Goal: Information Seeking & Learning: Learn about a topic

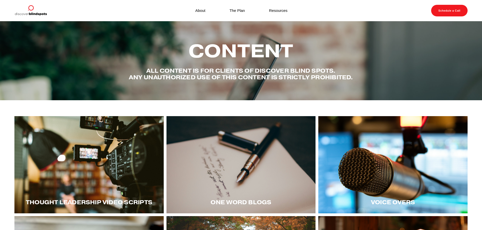
click at [93, 168] on div at bounding box center [88, 164] width 149 height 97
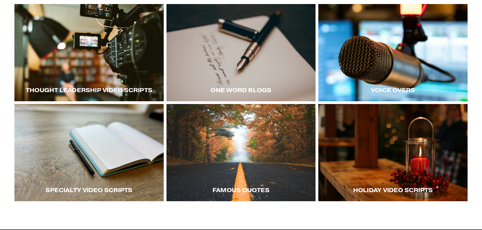
scroll to position [126, 0]
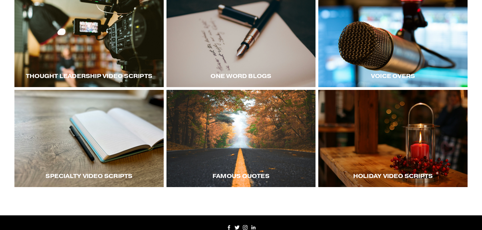
click at [404, 61] on div at bounding box center [392, 38] width 149 height 97
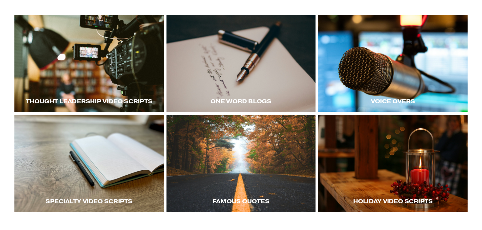
click at [100, 75] on div at bounding box center [88, 63] width 149 height 97
click at [106, 61] on div at bounding box center [88, 63] width 149 height 97
click at [115, 91] on div at bounding box center [88, 63] width 149 height 97
click at [374, 84] on div at bounding box center [392, 63] width 149 height 97
click at [335, 59] on div at bounding box center [392, 63] width 149 height 97
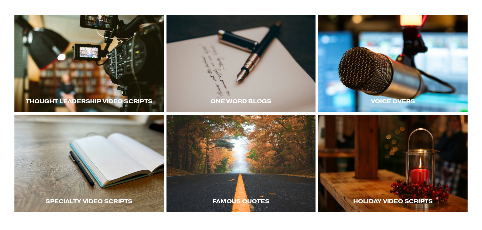
click at [113, 64] on div at bounding box center [88, 63] width 149 height 97
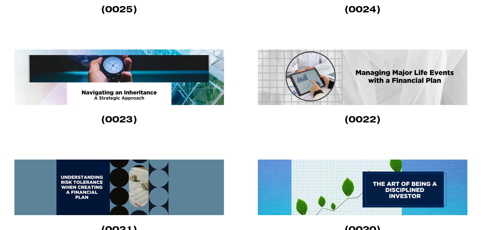
scroll to position [531, 0]
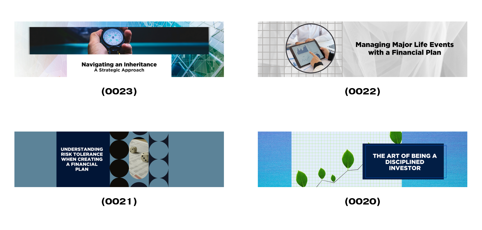
click at [126, 174] on img at bounding box center [118, 160] width 209 height 56
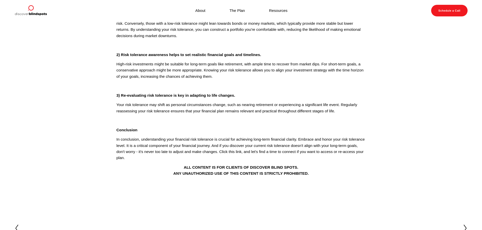
scroll to position [152, 0]
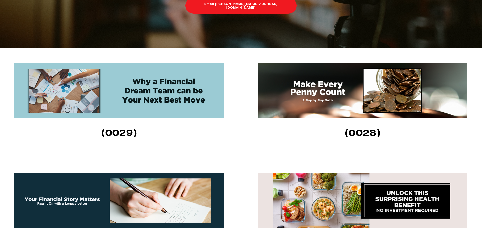
scroll to position [253, 0]
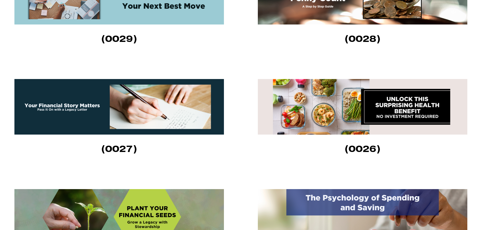
click at [329, 107] on img at bounding box center [362, 107] width 209 height 56
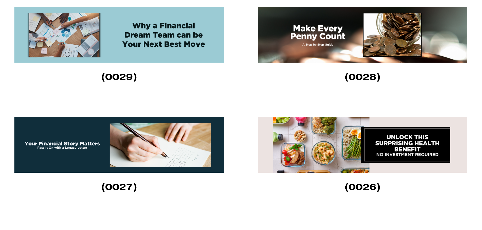
scroll to position [228, 0]
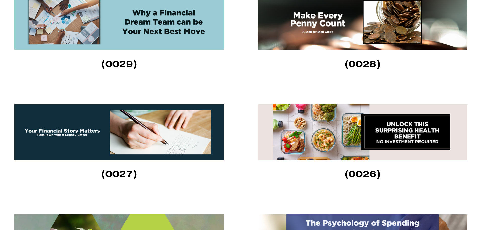
click at [105, 134] on img at bounding box center [118, 132] width 209 height 56
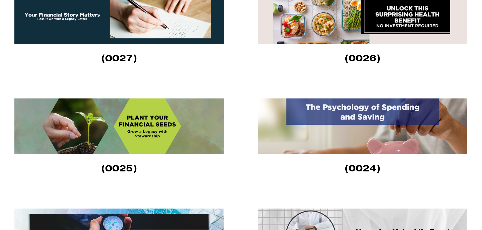
scroll to position [354, 0]
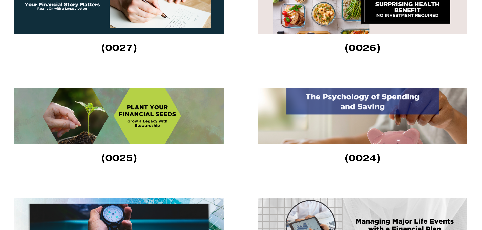
click at [145, 116] on img at bounding box center [118, 116] width 209 height 56
click at [363, 125] on img at bounding box center [362, 116] width 209 height 56
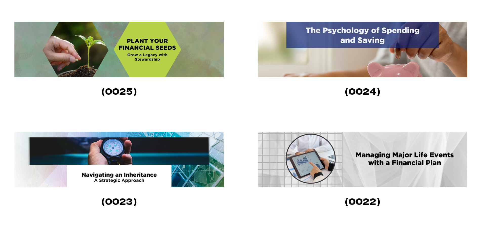
scroll to position [430, 0]
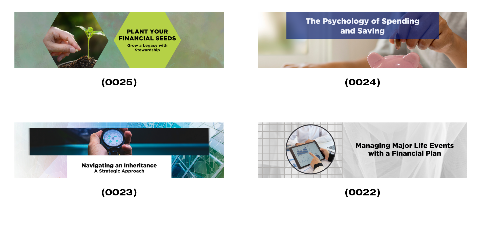
click at [127, 160] on img at bounding box center [118, 151] width 209 height 56
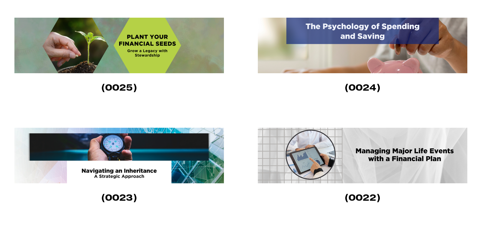
scroll to position [430, 0]
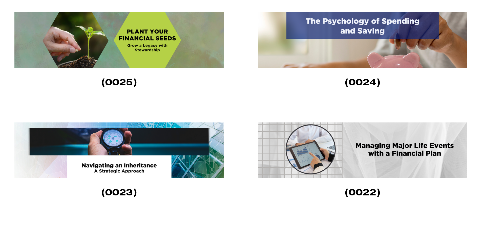
click at [342, 139] on img at bounding box center [362, 151] width 209 height 56
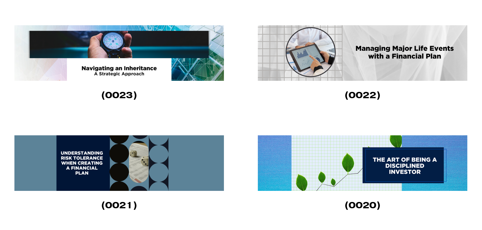
scroll to position [582, 0]
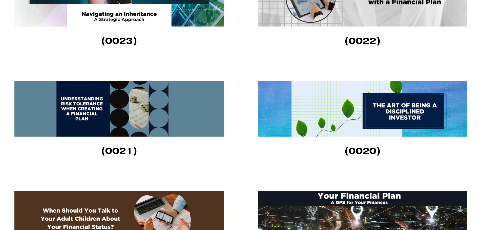
click at [333, 101] on img at bounding box center [362, 109] width 209 height 56
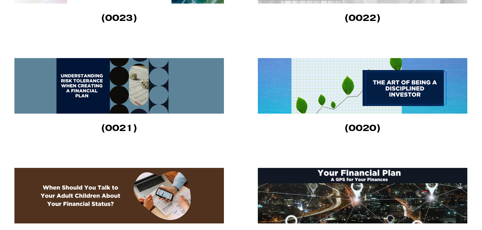
scroll to position [708, 0]
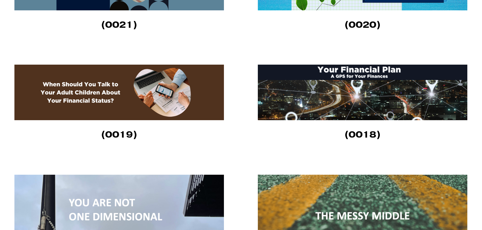
click at [78, 108] on img at bounding box center [118, 93] width 209 height 56
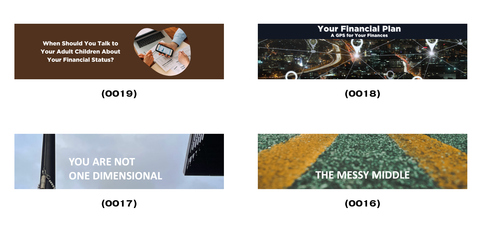
scroll to position [784, 0]
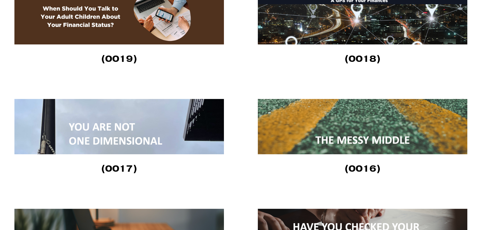
click at [178, 120] on img at bounding box center [118, 126] width 209 height 55
click at [290, 116] on img at bounding box center [362, 126] width 209 height 55
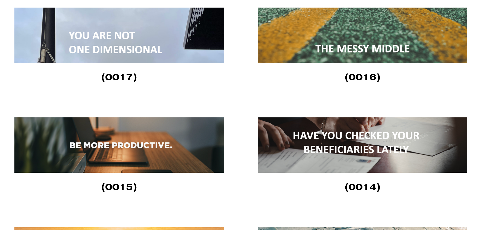
scroll to position [885, 0]
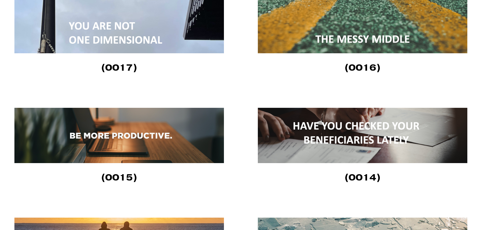
click at [324, 149] on img at bounding box center [362, 135] width 209 height 55
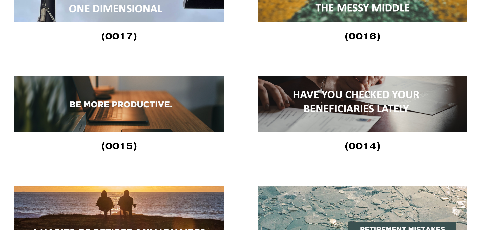
scroll to position [1012, 0]
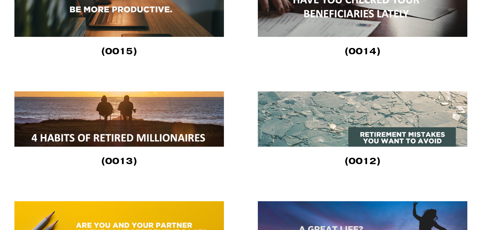
click at [389, 105] on img at bounding box center [362, 119] width 209 height 55
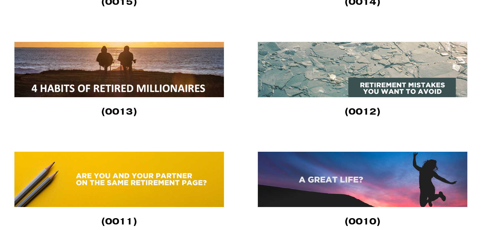
scroll to position [1138, 0]
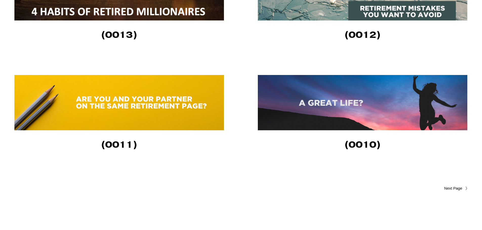
click at [128, 109] on img at bounding box center [118, 102] width 209 height 55
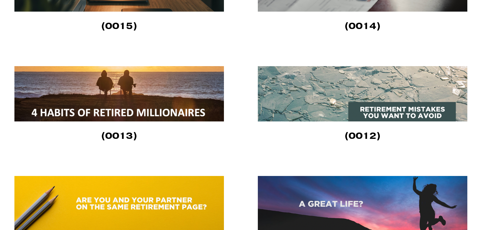
scroll to position [1062, 0]
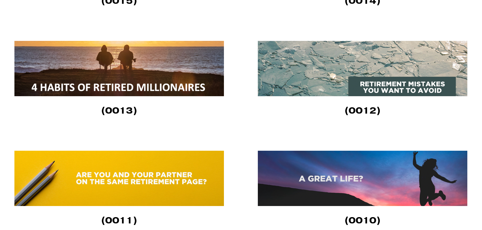
click at [382, 182] on img at bounding box center [362, 178] width 209 height 55
click at [118, 71] on img at bounding box center [118, 68] width 209 height 55
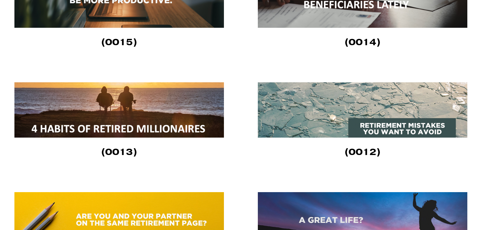
scroll to position [1012, 0]
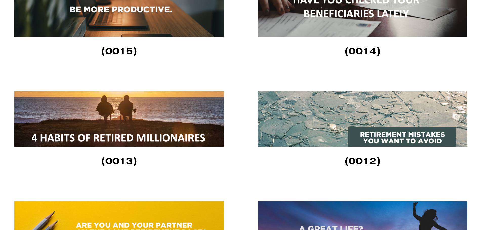
click at [389, 130] on img at bounding box center [362, 119] width 209 height 55
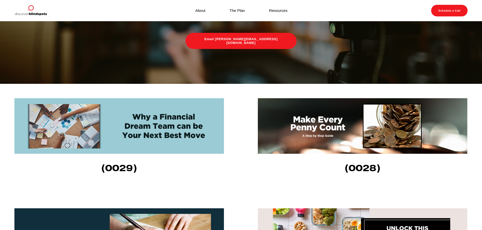
scroll to position [101, 0]
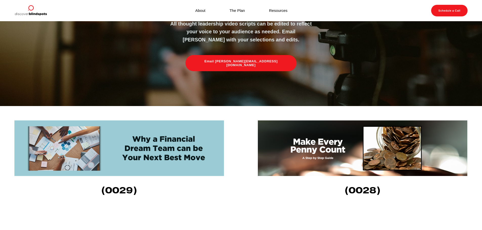
click at [340, 136] on img at bounding box center [362, 149] width 209 height 56
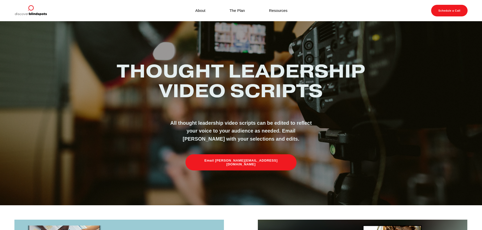
scroll to position [0, 0]
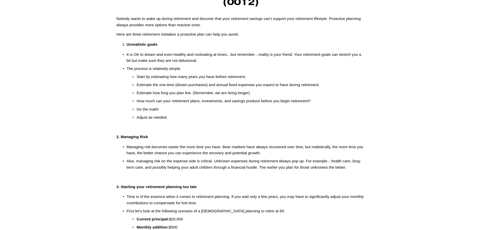
scroll to position [51, 0]
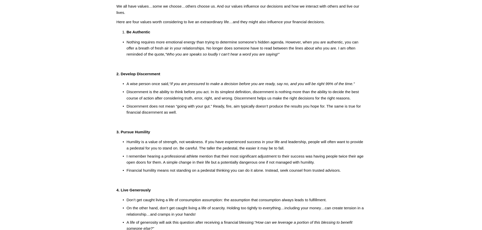
scroll to position [76, 0]
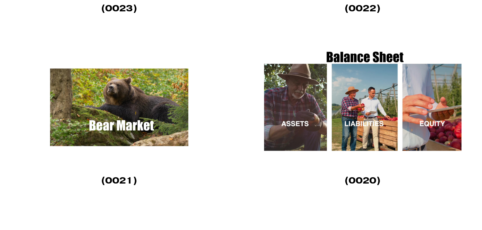
scroll to position [835, 0]
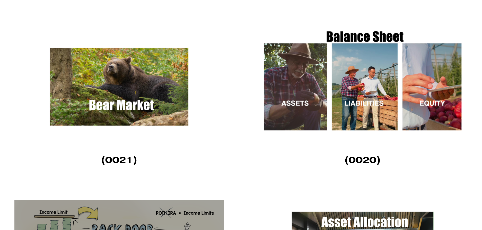
click at [97, 102] on img at bounding box center [118, 87] width 209 height 118
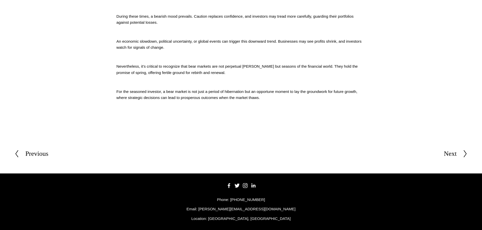
scroll to position [243, 0]
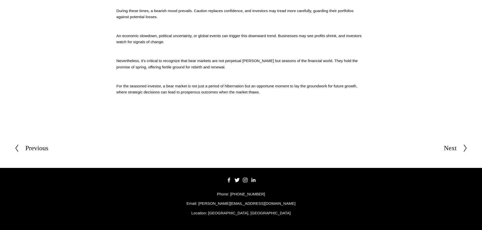
click at [462, 146] on div at bounding box center [461, 148] width 11 height 8
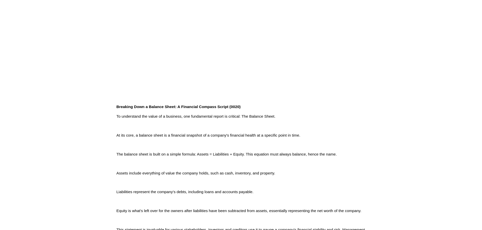
scroll to position [101, 0]
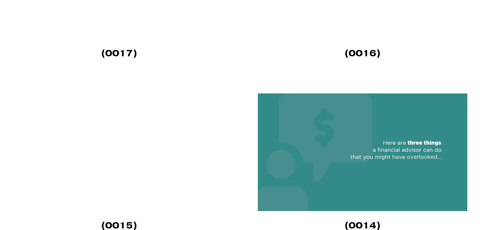
scroll to position [1340, 0]
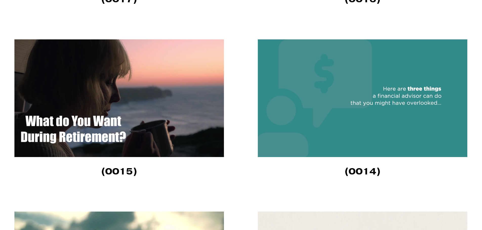
click at [107, 96] on img at bounding box center [118, 98] width 209 height 118
click at [275, 105] on img at bounding box center [362, 98] width 209 height 118
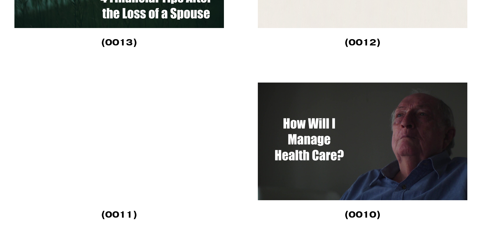
scroll to position [1669, 0]
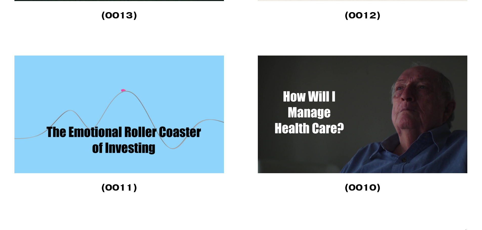
click at [123, 136] on img at bounding box center [118, 115] width 209 height 118
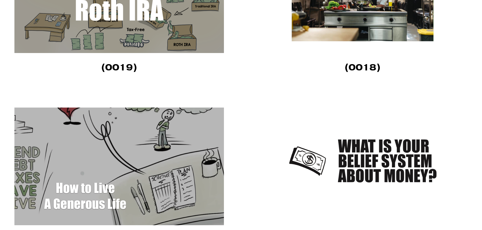
scroll to position [1113, 0]
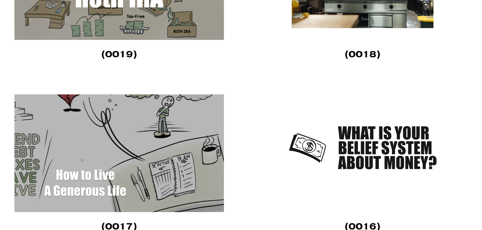
click at [358, 144] on img at bounding box center [362, 154] width 209 height 118
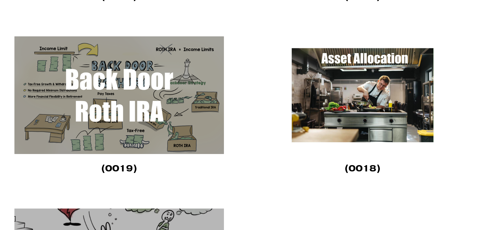
scroll to position [986, 0]
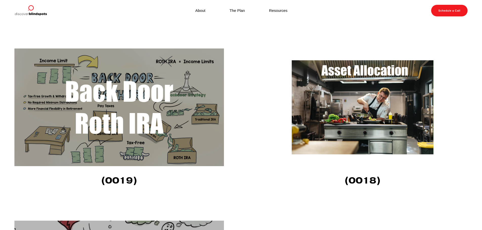
click at [400, 95] on img at bounding box center [362, 108] width 209 height 118
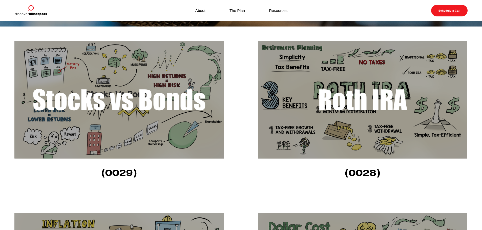
scroll to position [126, 0]
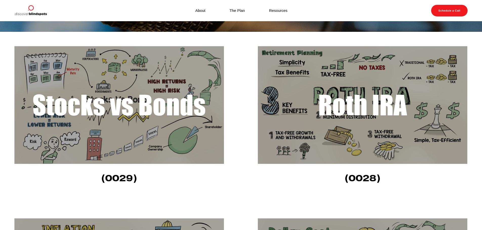
click at [135, 108] on img at bounding box center [118, 105] width 209 height 118
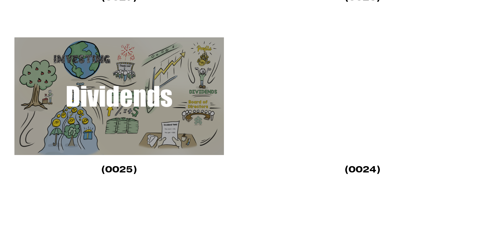
scroll to position [480, 0]
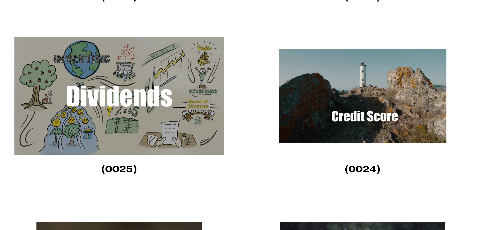
click at [354, 78] on img at bounding box center [362, 96] width 209 height 118
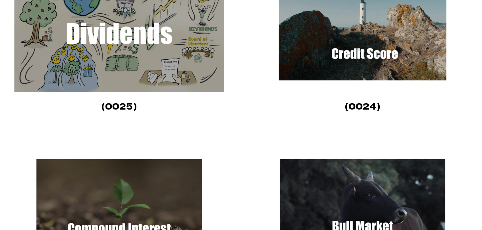
scroll to position [531, 0]
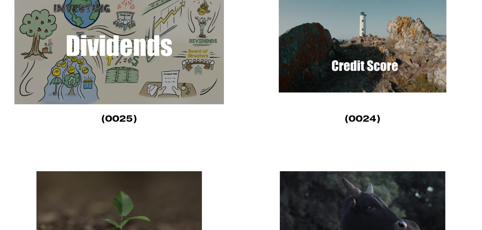
click at [125, 77] on img at bounding box center [118, 46] width 209 height 118
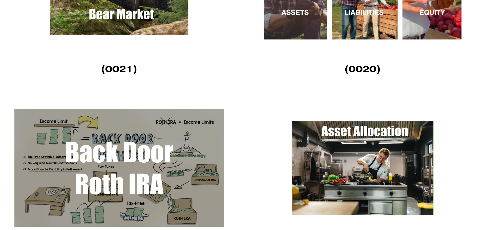
scroll to position [936, 0]
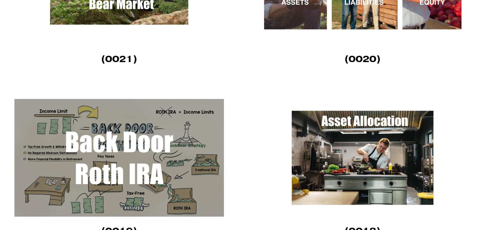
click at [172, 144] on img at bounding box center [118, 158] width 209 height 118
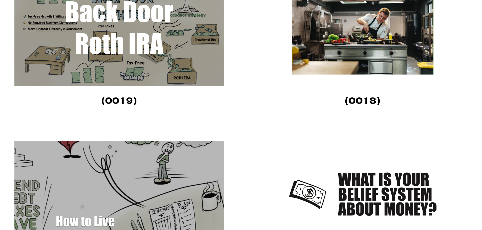
scroll to position [1138, 0]
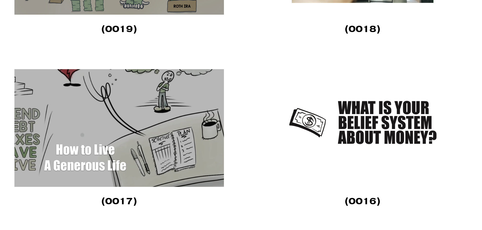
click at [90, 97] on img at bounding box center [118, 128] width 209 height 118
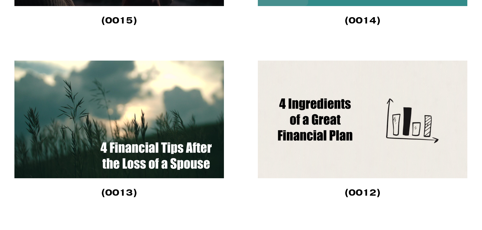
scroll to position [1492, 0]
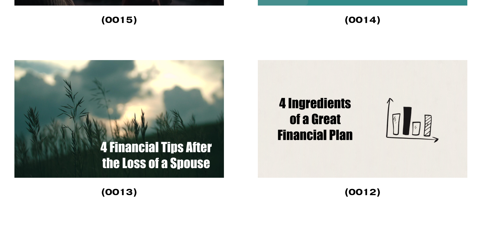
click at [331, 100] on img at bounding box center [362, 119] width 209 height 118
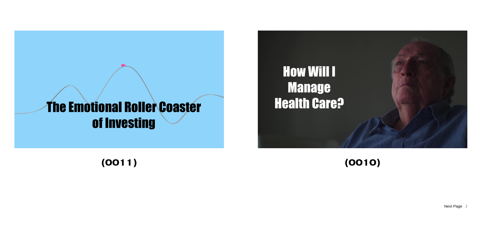
scroll to position [1694, 0]
click at [357, 77] on img at bounding box center [362, 89] width 209 height 118
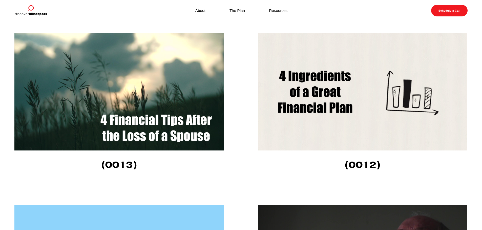
scroll to position [1517, 0]
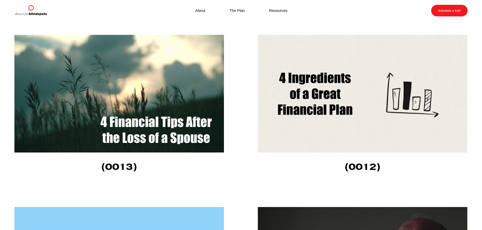
click at [195, 101] on img at bounding box center [118, 94] width 209 height 118
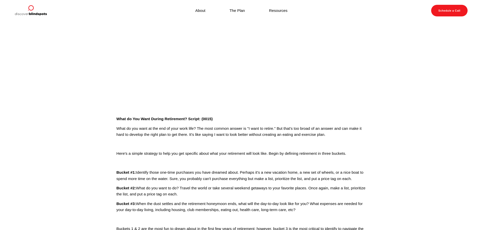
scroll to position [51, 0]
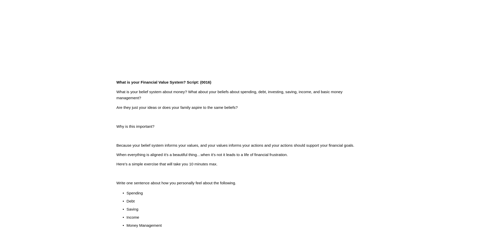
scroll to position [126, 0]
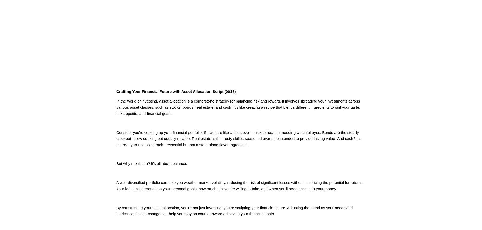
scroll to position [51, 0]
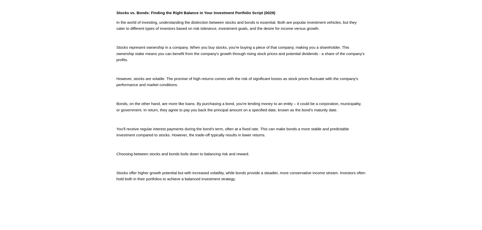
scroll to position [202, 0]
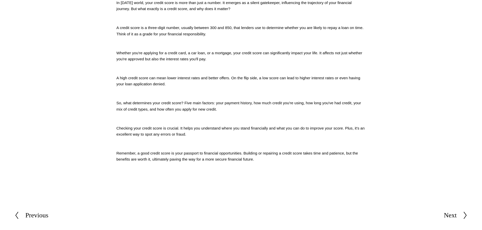
scroll to position [202, 0]
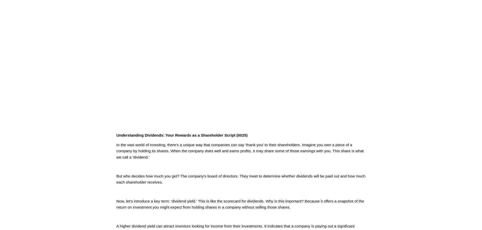
scroll to position [76, 0]
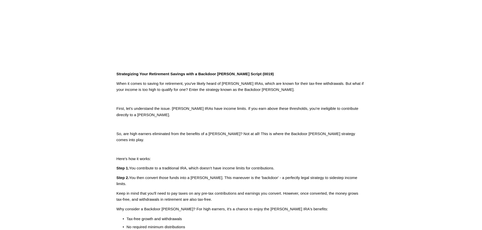
scroll to position [177, 0]
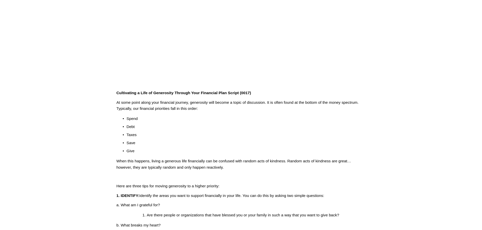
scroll to position [101, 0]
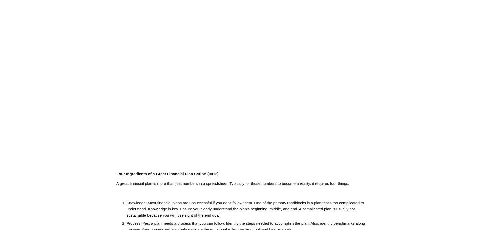
scroll to position [101, 0]
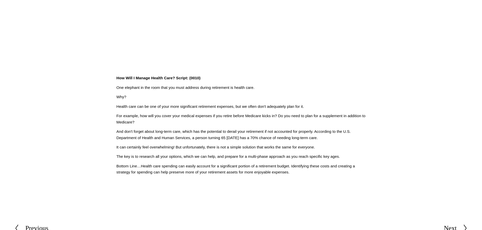
scroll to position [126, 0]
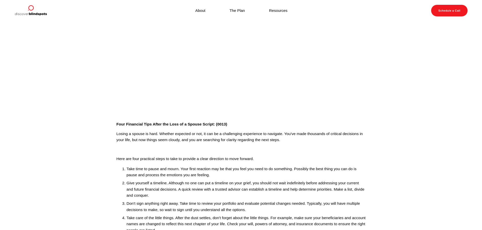
scroll to position [101, 0]
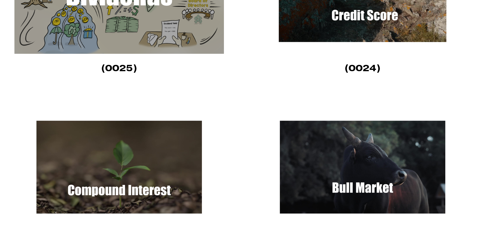
scroll to position [733, 0]
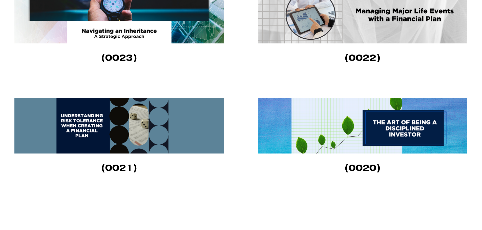
scroll to position [582, 0]
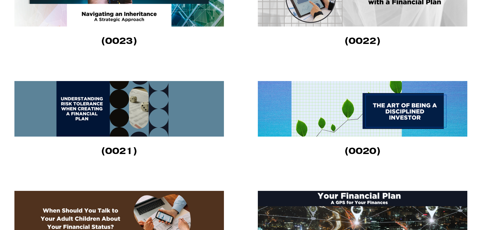
click at [95, 97] on img at bounding box center [118, 109] width 209 height 56
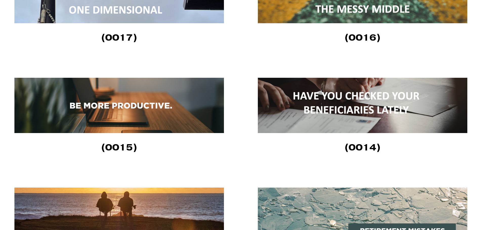
scroll to position [936, 0]
